Goal: Information Seeking & Learning: Learn about a topic

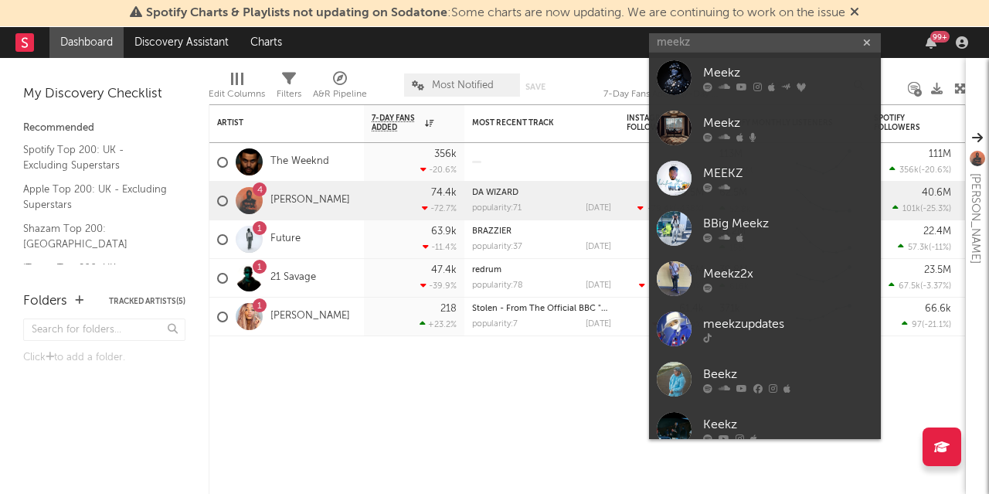
type input "meekz"
click at [728, 65] on div "Meekz" at bounding box center [788, 73] width 170 height 19
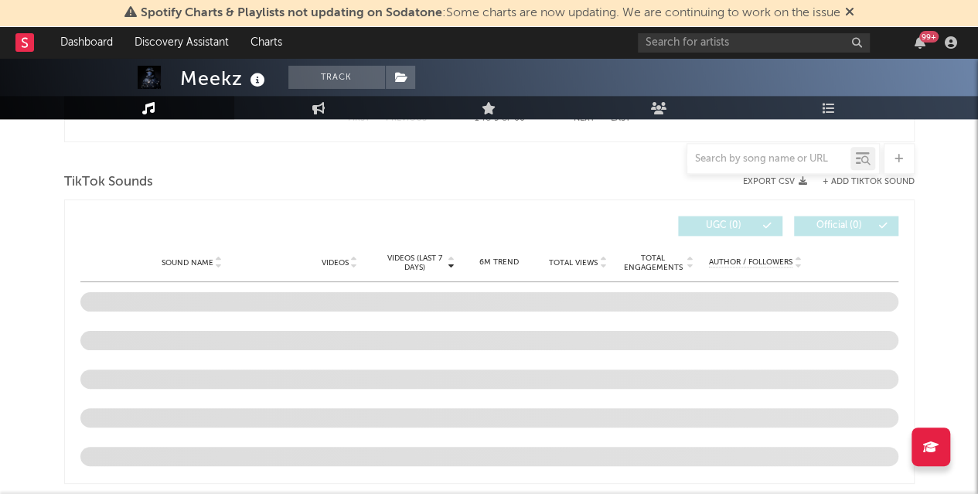
scroll to position [903, 0]
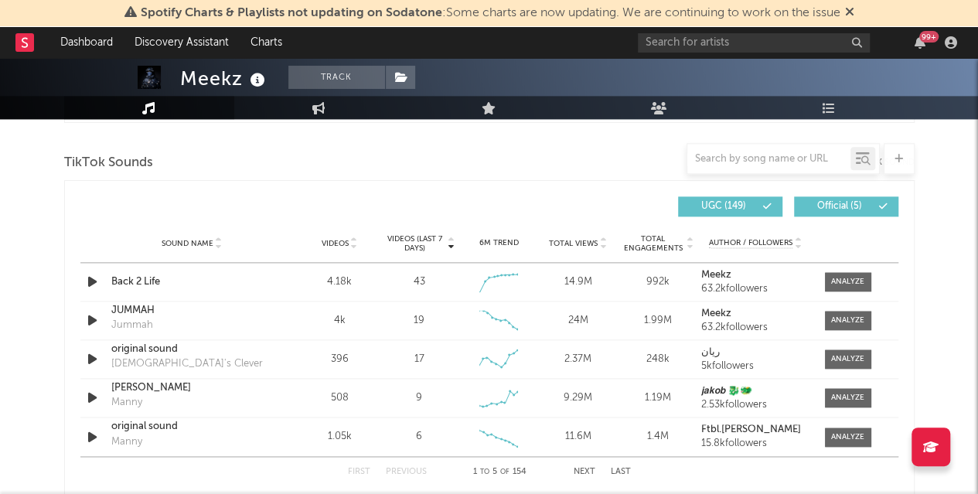
select select "6m"
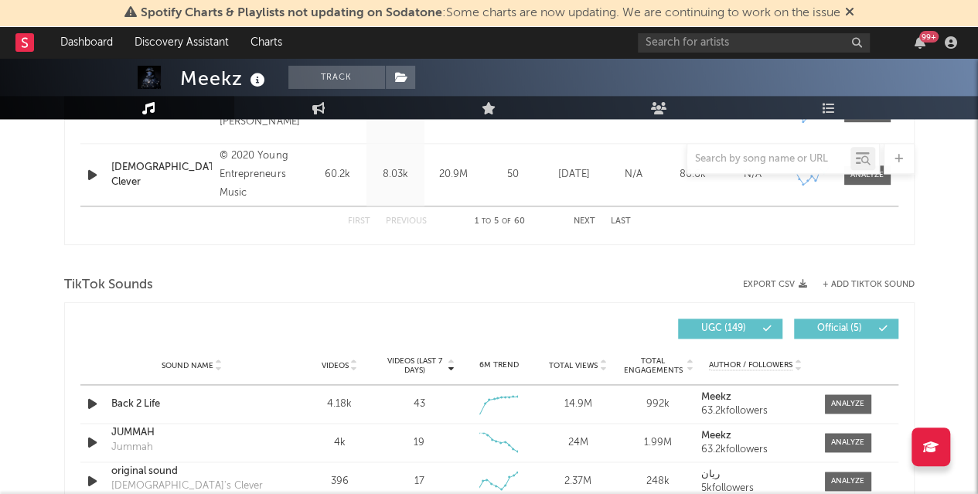
scroll to position [1024, 0]
